Goal: Use online tool/utility: Use online tool/utility

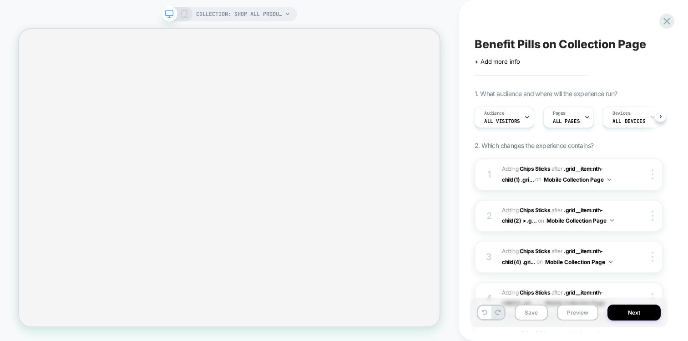
scroll to position [0, 0]
select select "******"
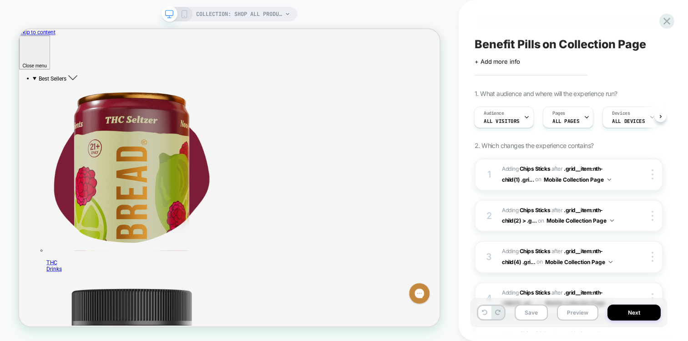
scroll to position [0, 0]
drag, startPoint x: 576, startPoint y: 302, endPoint x: 573, endPoint y: 311, distance: 9.1
click at [573, 311] on div "Save Preview Next" at bounding box center [568, 313] width 197 height 30
click at [573, 311] on button "Preview" at bounding box center [577, 312] width 41 height 16
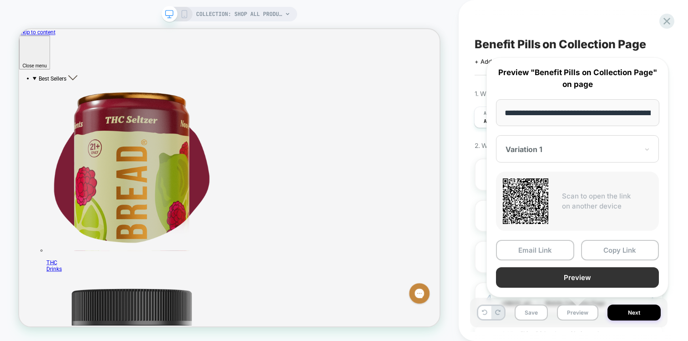
click at [540, 281] on button "Preview" at bounding box center [577, 277] width 163 height 20
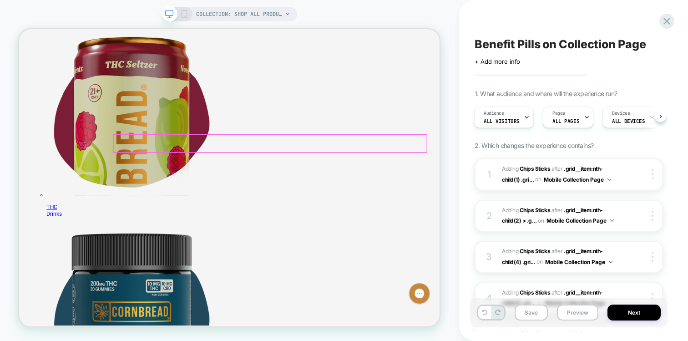
scroll to position [81, 0]
